Goal: Entertainment & Leisure: Consume media (video, audio)

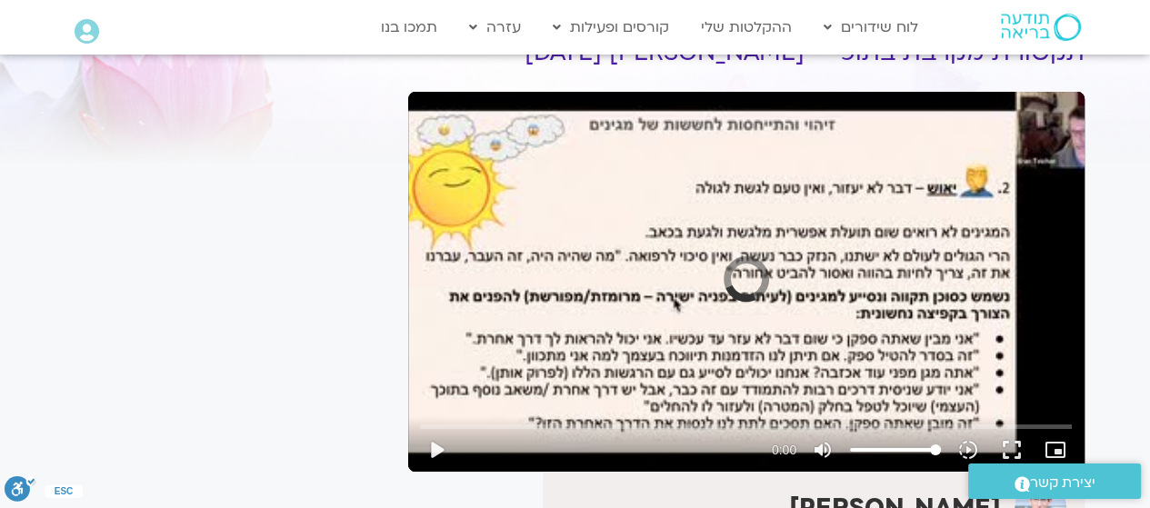
click at [437, 448] on button "play_arrow" at bounding box center [437, 450] width 44 height 44
click at [625, 419] on div "Skip Ad 31:22 play_arrow 0:00:00 / 1:41:25 volume_up Mute tune Resolution Auto …" at bounding box center [746, 442] width 663 height 59
click at [610, 428] on input "Seek" at bounding box center [746, 426] width 652 height 11
click at [440, 450] on button "play_arrow" at bounding box center [437, 450] width 44 height 44
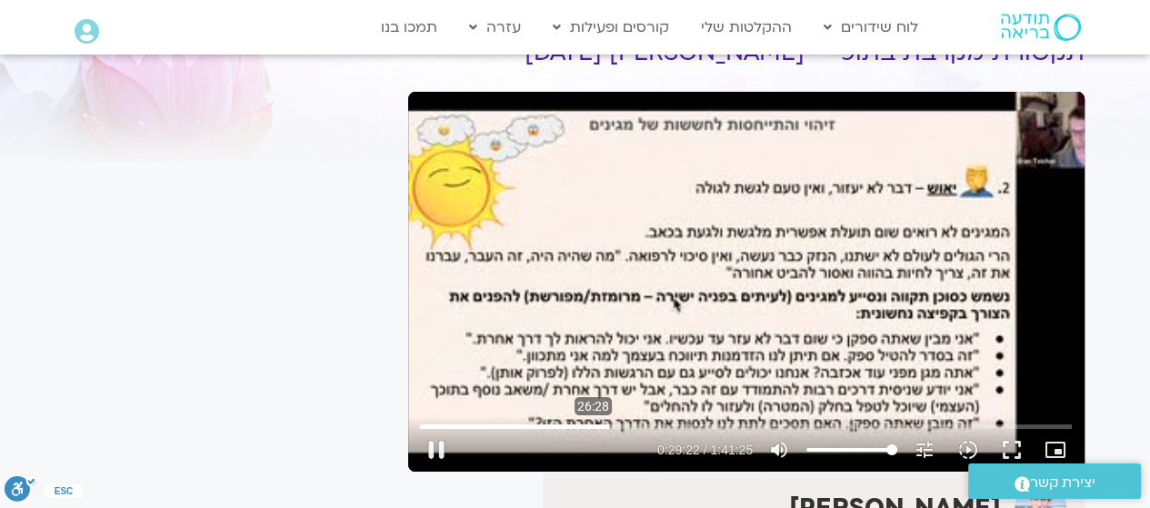
click at [593, 427] on input "Seek" at bounding box center [746, 426] width 652 height 11
click at [574, 425] on input "Seek" at bounding box center [746, 426] width 652 height 11
click at [553, 426] on input "Seek" at bounding box center [746, 426] width 652 height 11
click at [434, 443] on button "pause" at bounding box center [437, 450] width 44 height 44
click at [437, 448] on button "play_arrow" at bounding box center [437, 450] width 44 height 44
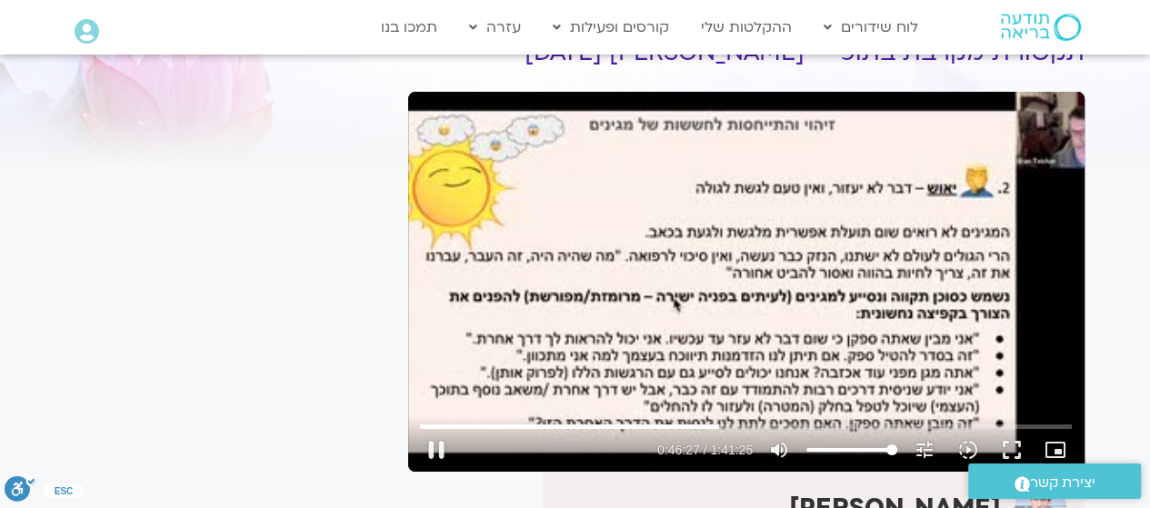
click at [429, 445] on button "pause" at bounding box center [437, 450] width 44 height 44
type input "2787.192824"
